Goal: Task Accomplishment & Management: Complete application form

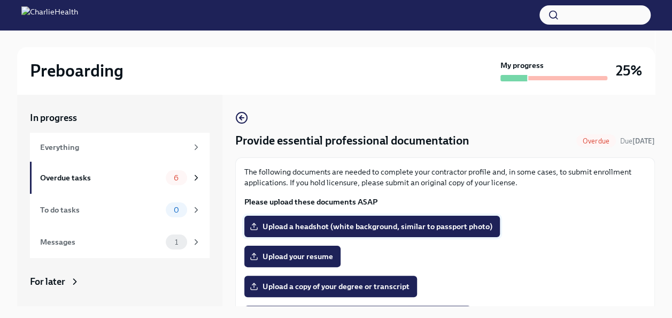
click at [333, 225] on span "Upload a headshot (white background, similar to passport photo)" at bounding box center [372, 226] width 241 height 11
click at [0, 0] on input "Upload a headshot (white background, similar to passport photo)" at bounding box center [0, 0] width 0 height 0
click at [307, 229] on span "Upload a headshot (white background, similar to passport photo)" at bounding box center [372, 226] width 241 height 11
click at [0, 0] on input "Upload a headshot (white background, similar to passport photo)" at bounding box center [0, 0] width 0 height 0
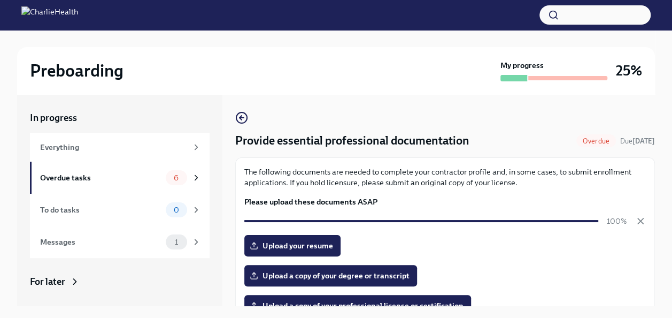
click at [499, 272] on div "Upload a copy of your degree or transcript" at bounding box center [444, 275] width 401 height 21
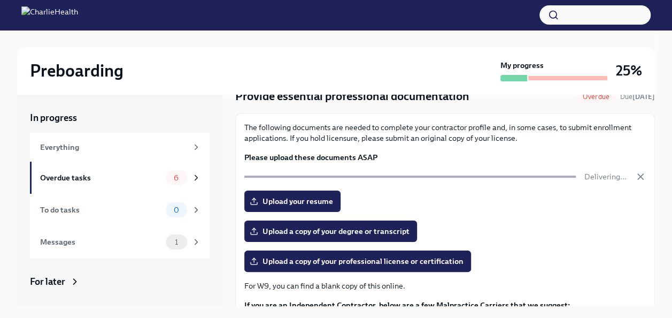
scroll to position [47, 0]
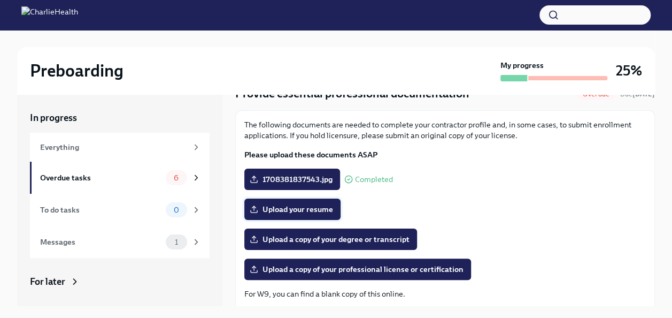
click at [328, 211] on span "Upload your resume" at bounding box center [292, 209] width 81 height 11
click at [0, 0] on input "Upload your resume" at bounding box center [0, 0] width 0 height 0
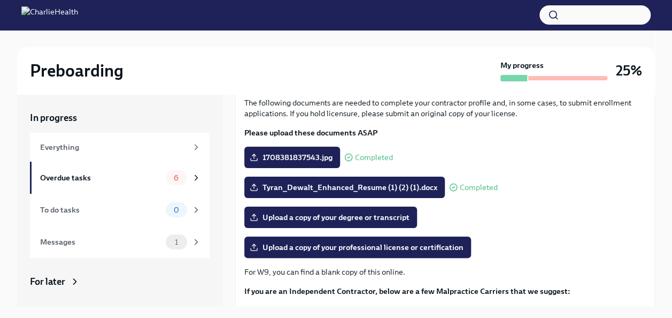
scroll to position [68, 0]
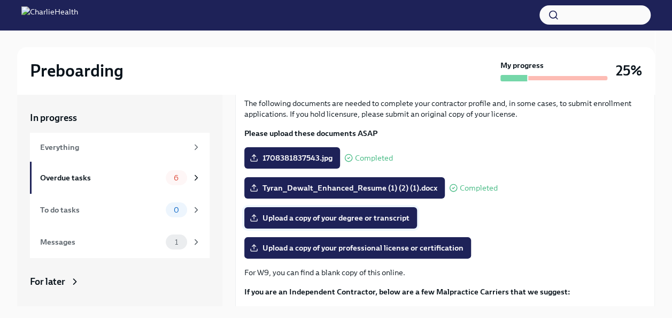
click at [383, 226] on label "Upload a copy of your degree or transcript" at bounding box center [330, 217] width 173 height 21
click at [0, 0] on input "Upload a copy of your degree or transcript" at bounding box center [0, 0] width 0 height 0
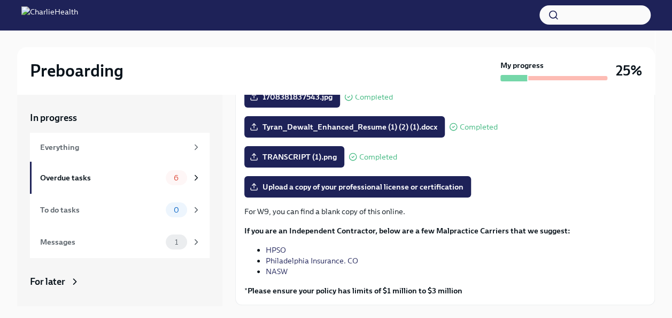
scroll to position [129, 0]
click at [392, 192] on label "Upload a copy of your professional license or certification" at bounding box center [357, 186] width 227 height 21
click at [0, 0] on input "Upload a copy of your professional license or certification" at bounding box center [0, 0] width 0 height 0
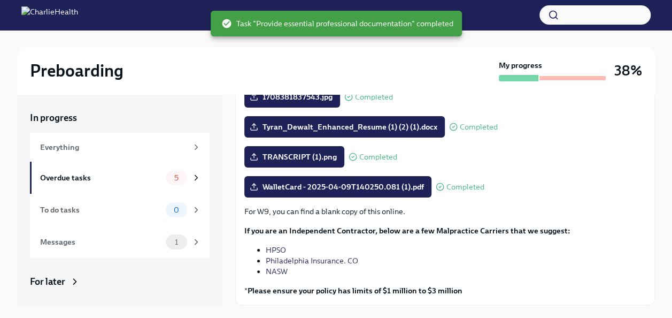
scroll to position [162, 0]
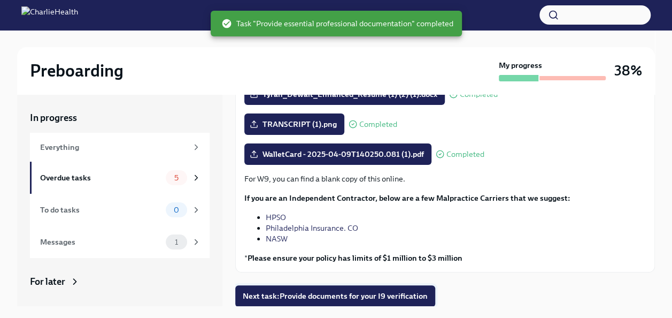
click at [408, 300] on button "Next task : Provide documents for your I9 verification" at bounding box center [335, 295] width 200 height 21
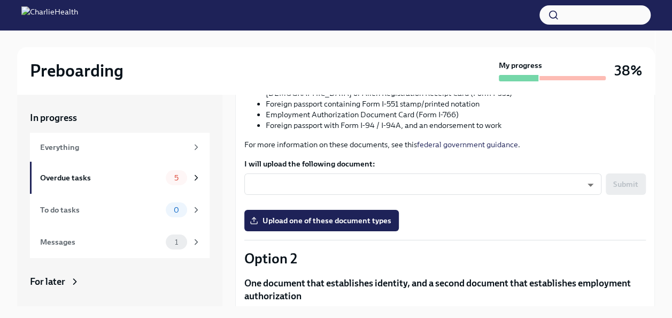
scroll to position [187, 0]
click at [434, 190] on body "Preboarding My progress 38% In progress Everything Overdue tasks 5 To do tasks …" at bounding box center [336, 168] width 672 height 336
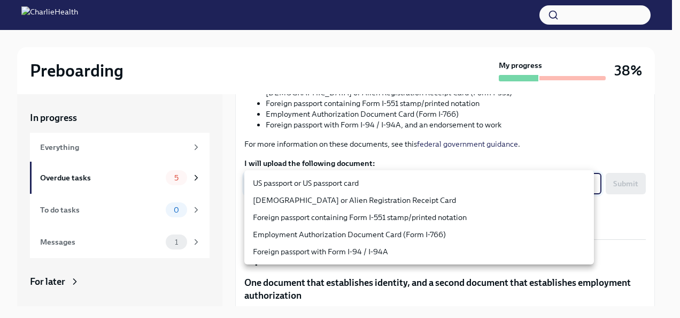
click at [462, 287] on div at bounding box center [340, 159] width 680 height 318
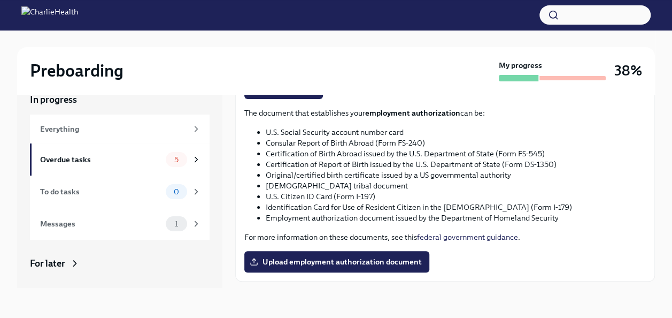
scroll to position [531, 0]
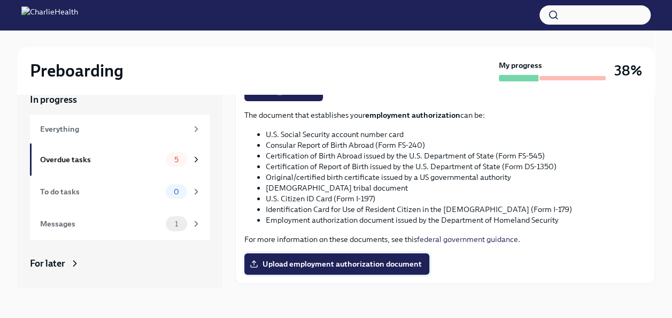
click at [422, 270] on label "Upload employment authorization document" at bounding box center [336, 263] width 185 height 21
click at [0, 0] on input "Upload employment authorization document" at bounding box center [0, 0] width 0 height 0
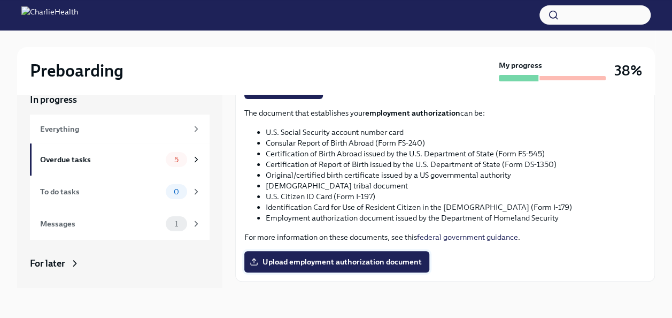
scroll to position [534, 0]
click at [380, 260] on span "Upload employment authorization document" at bounding box center [337, 261] width 170 height 11
click at [0, 0] on input "Upload employment authorization document" at bounding box center [0, 0] width 0 height 0
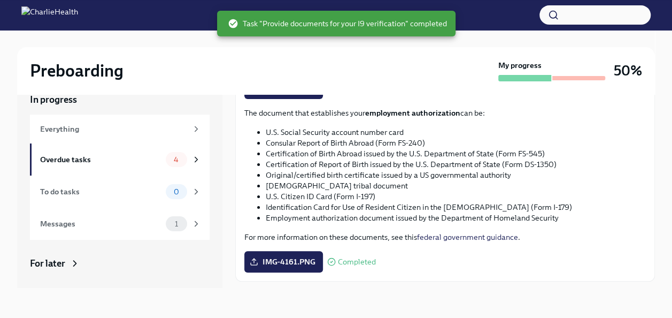
scroll to position [561, 0]
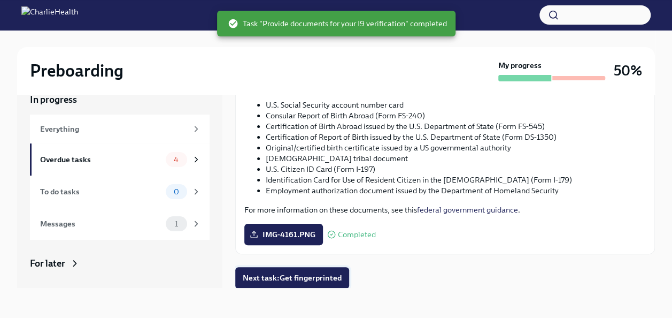
click at [330, 283] on button "Next task : Get fingerprinted" at bounding box center [292, 277] width 114 height 21
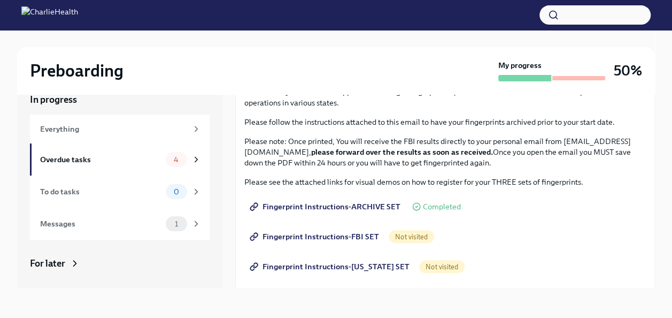
scroll to position [62, 0]
click at [364, 207] on span "Fingerprint Instructions-ARCHIVE SET" at bounding box center [326, 205] width 149 height 11
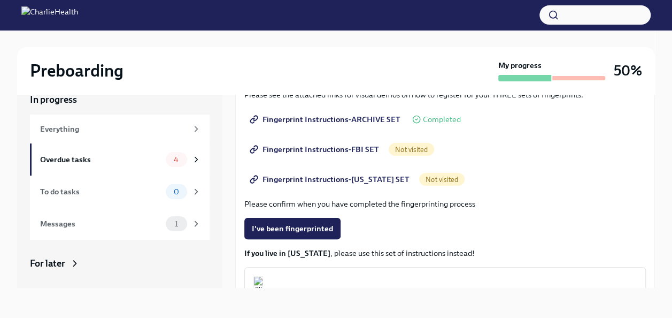
scroll to position [150, 0]
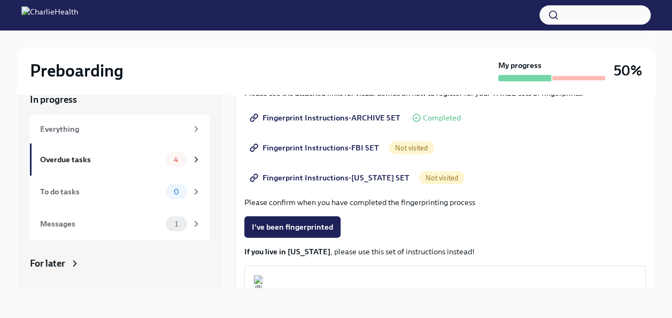
click at [358, 153] on link "Fingerprint Instructions-FBI SET" at bounding box center [315, 147] width 142 height 21
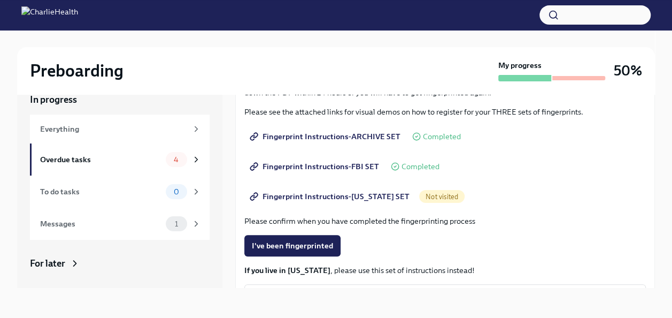
scroll to position [133, 0]
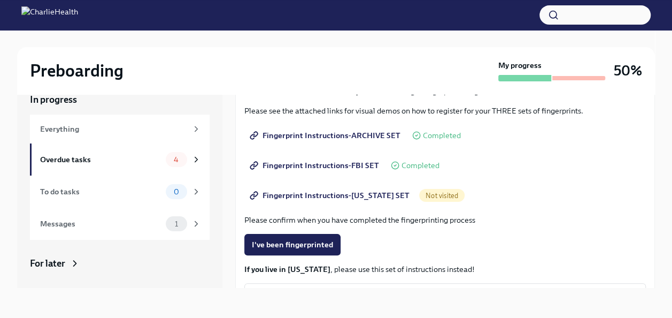
click at [382, 196] on span "Fingerprint Instructions-[US_STATE] SET" at bounding box center [331, 195] width 158 height 11
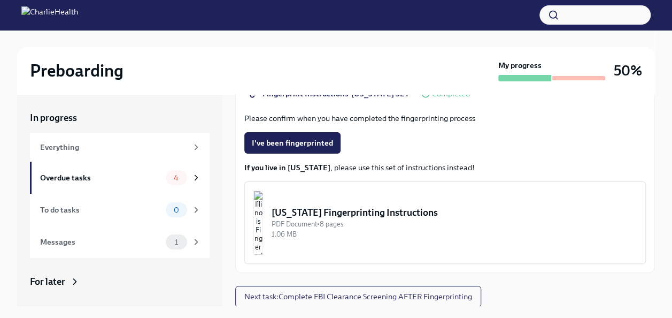
scroll to position [18, 0]
